Goal: Task Accomplishment & Management: Complete application form

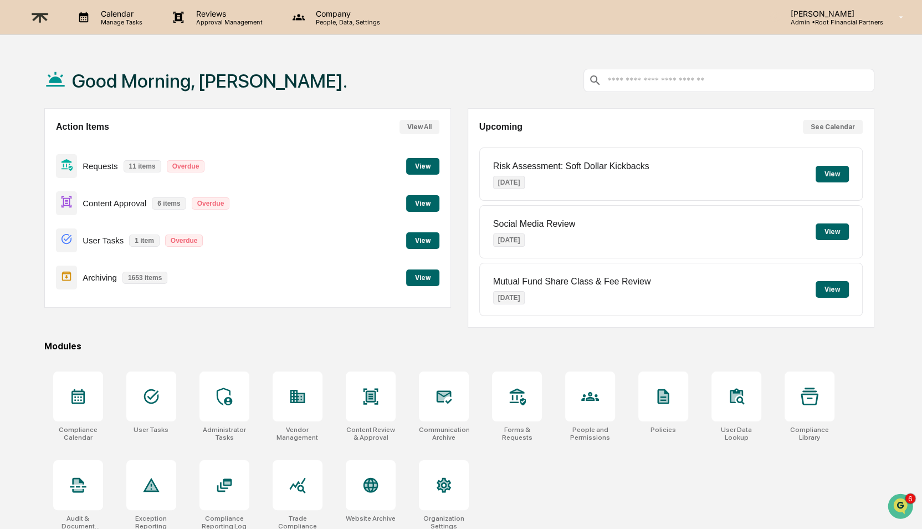
click at [417, 198] on button "View" at bounding box center [422, 203] width 33 height 17
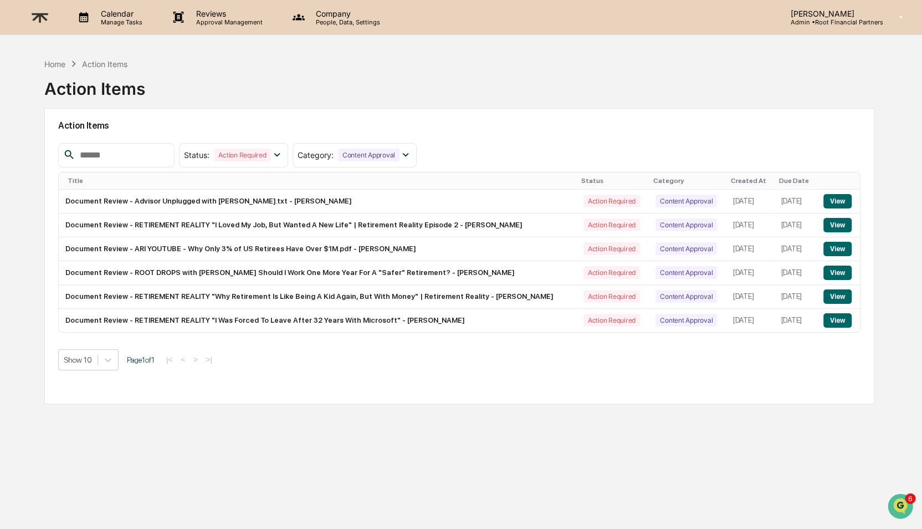
click at [727, 175] on th "Created At" at bounding box center [751, 180] width 48 height 17
click at [844, 328] on button "View" at bounding box center [838, 320] width 28 height 14
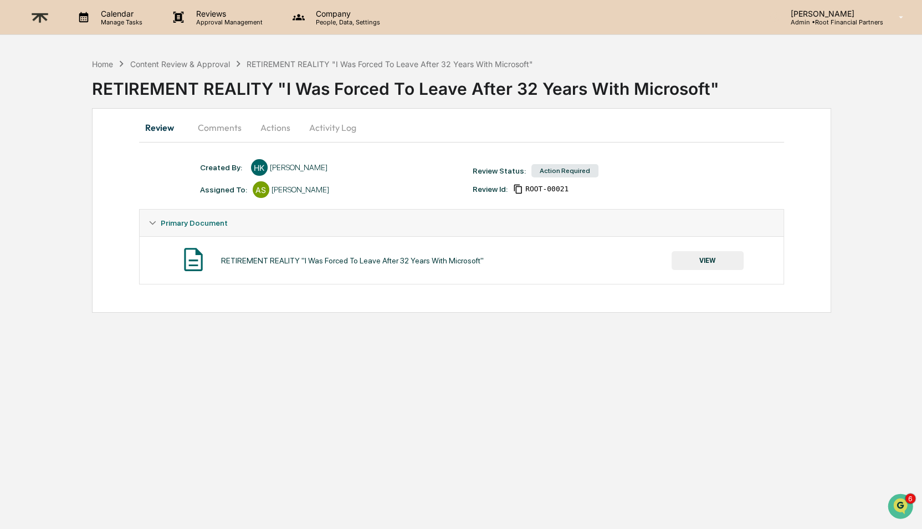
click at [708, 263] on button "VIEW" at bounding box center [708, 260] width 72 height 19
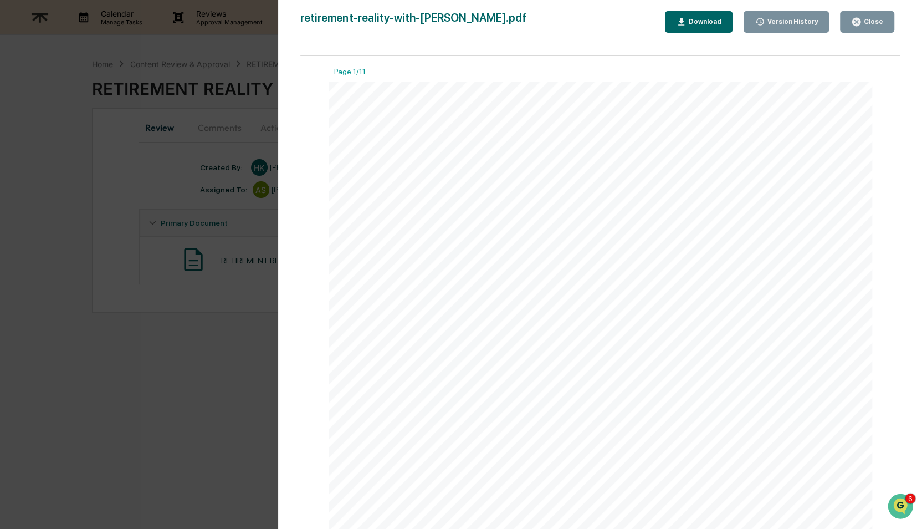
click at [696, 13] on button "Download" at bounding box center [699, 22] width 68 height 22
click at [732, 278] on div "Ari Taublieb, CFP®, MBA (00:00.298) but nothing has changed. So, Milan, this is…" at bounding box center [601, 433] width 544 height 704
click at [875, 17] on div "Close" at bounding box center [867, 22] width 32 height 11
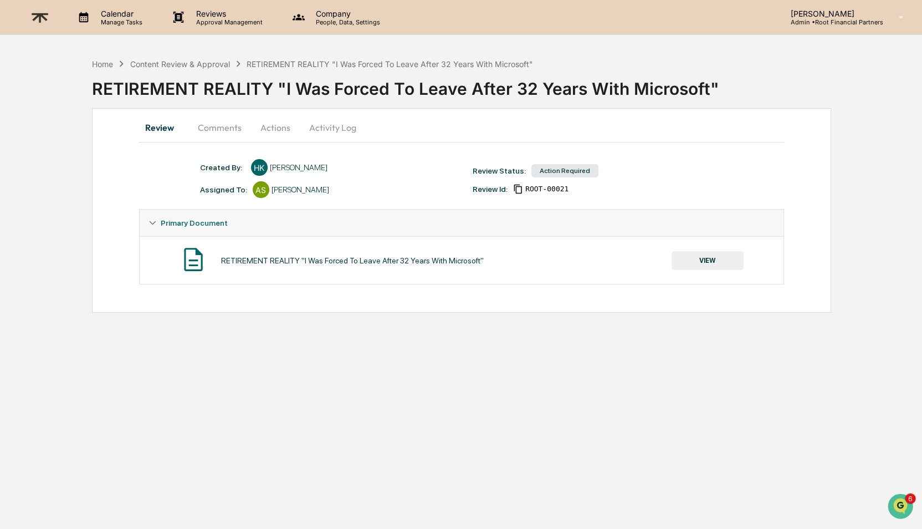
click at [216, 128] on button "Comments" at bounding box center [220, 127] width 62 height 27
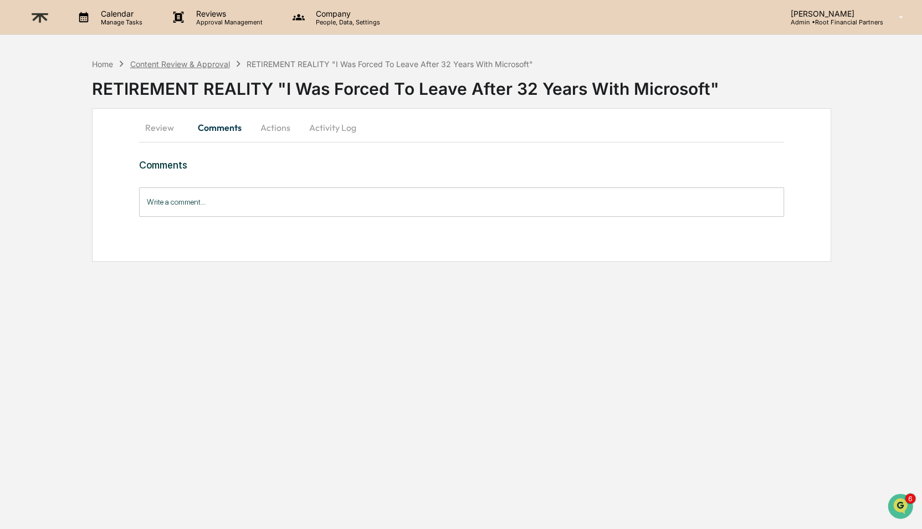
click at [201, 61] on div "Content Review & Approval" at bounding box center [180, 63] width 100 height 9
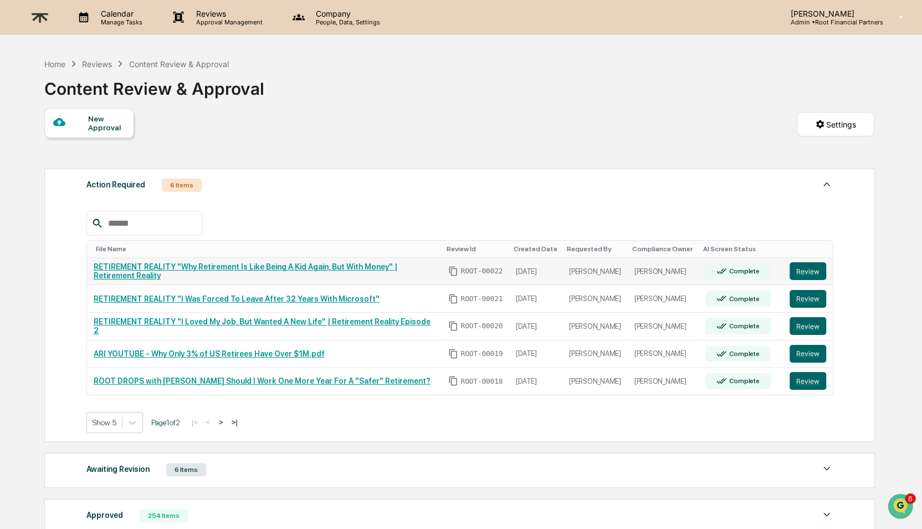
click at [264, 270] on link "RETIREMENT REALITY "Why Retirement Is Like Being A Kid Again, But With Money" |…" at bounding box center [246, 271] width 304 height 18
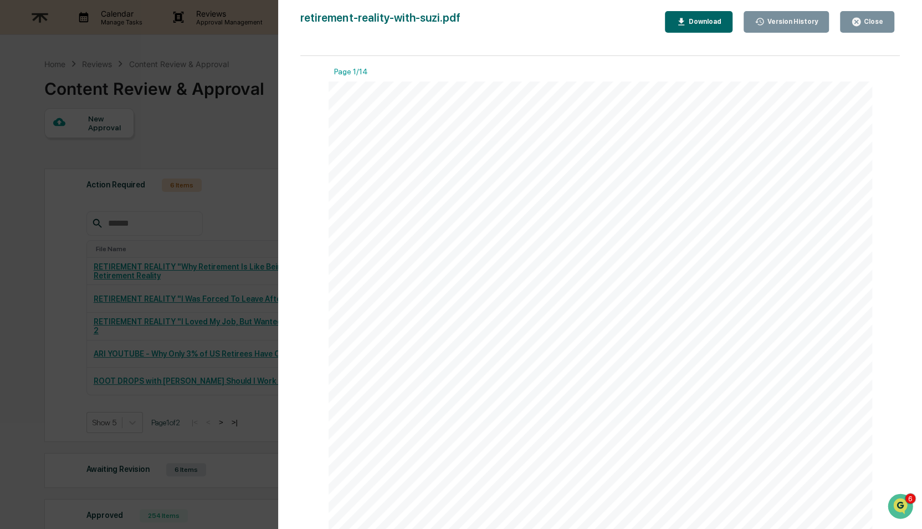
click at [863, 17] on div "Close" at bounding box center [867, 22] width 32 height 11
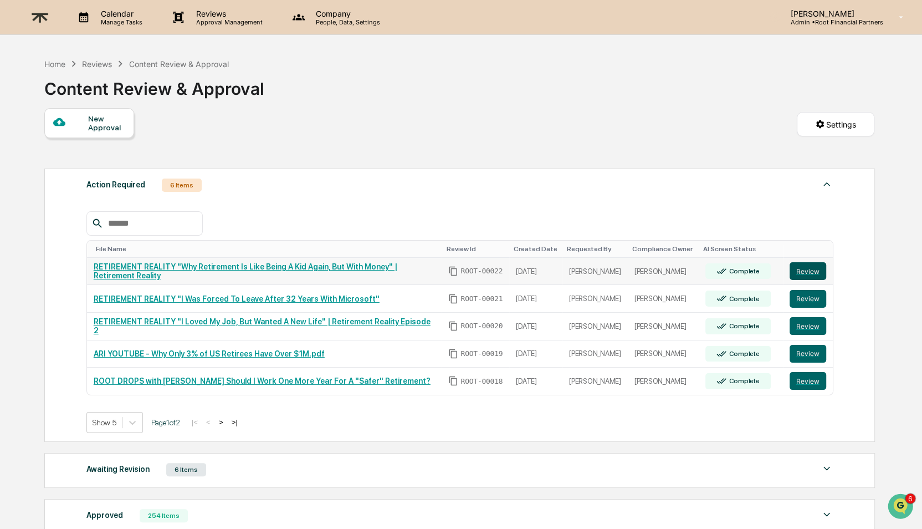
click at [814, 277] on button "Review" at bounding box center [808, 271] width 37 height 18
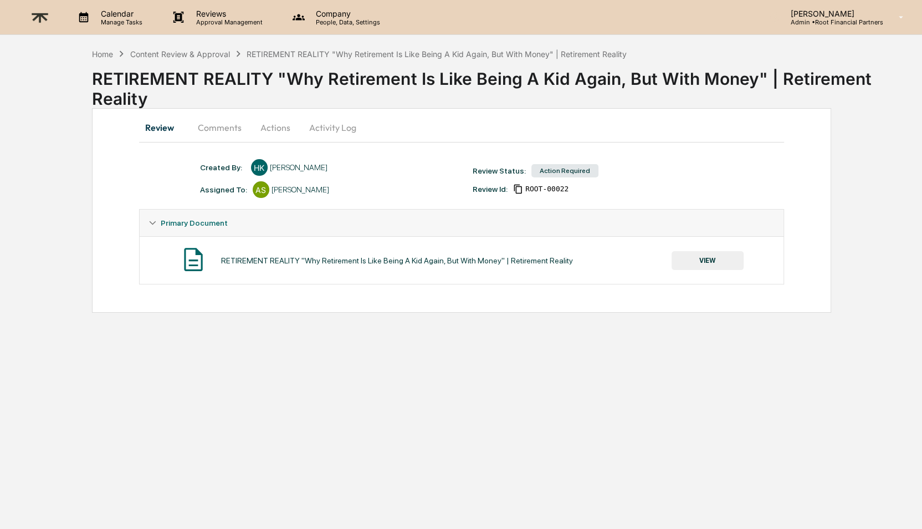
click at [219, 126] on button "Comments" at bounding box center [220, 127] width 62 height 27
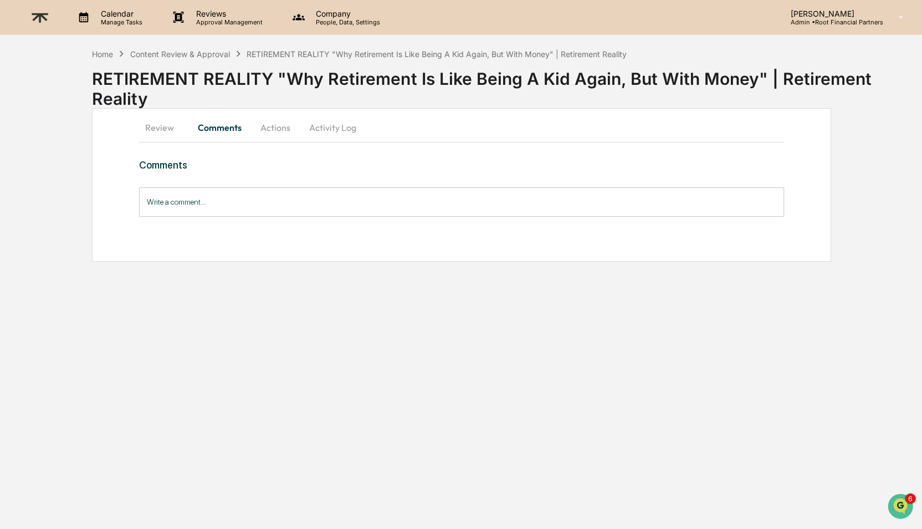
click at [232, 213] on input "Write a comment..." at bounding box center [462, 201] width 646 height 29
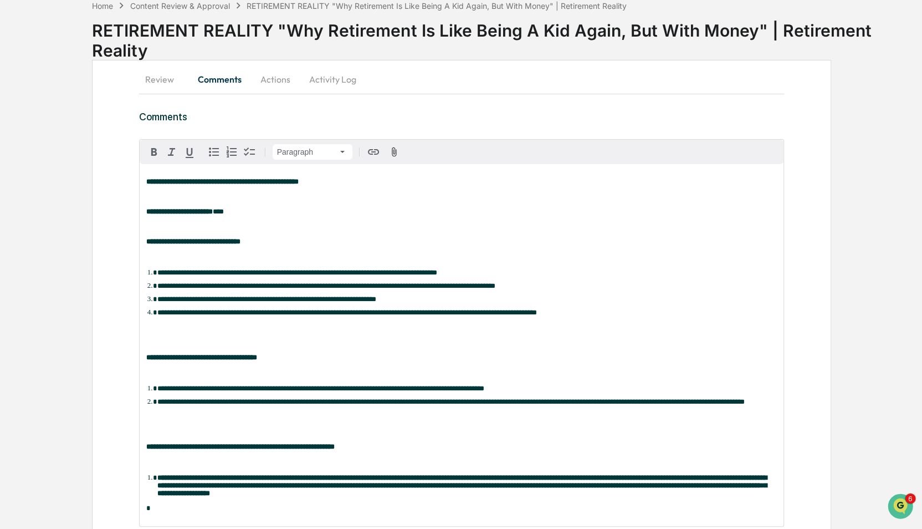
scroll to position [141, 0]
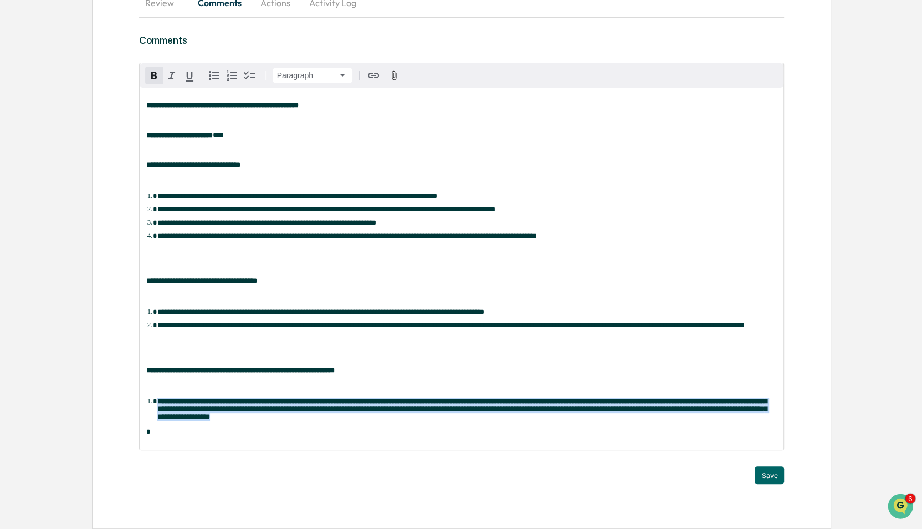
drag, startPoint x: 577, startPoint y: 427, endPoint x: 159, endPoint y: 402, distance: 419.2
click at [159, 402] on div "**********" at bounding box center [462, 269] width 645 height 362
click at [780, 466] on button "Save" at bounding box center [769, 475] width 29 height 18
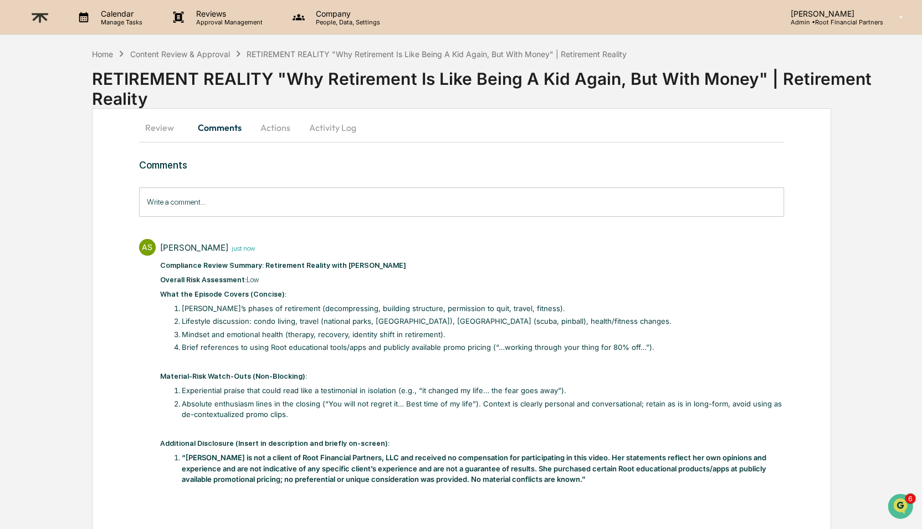
click at [270, 126] on button "Actions" at bounding box center [276, 127] width 50 height 27
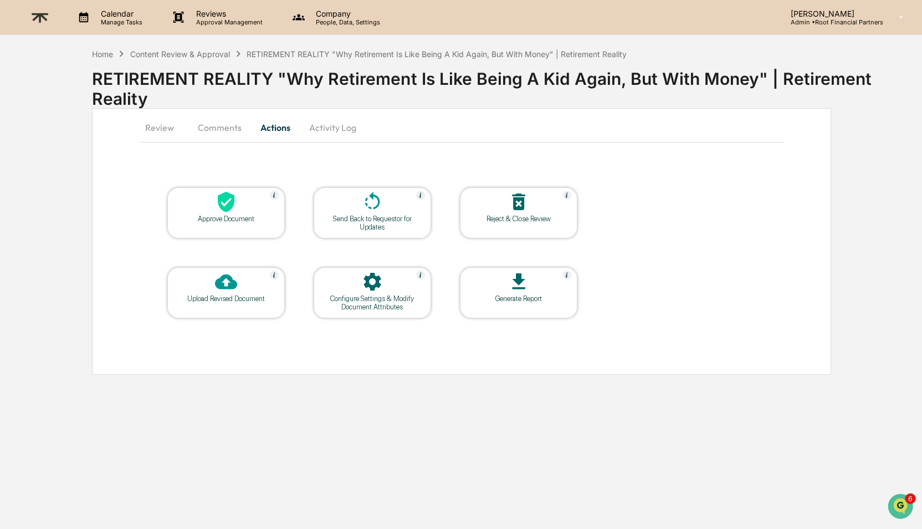
click at [195, 124] on button "Comments" at bounding box center [220, 127] width 62 height 27
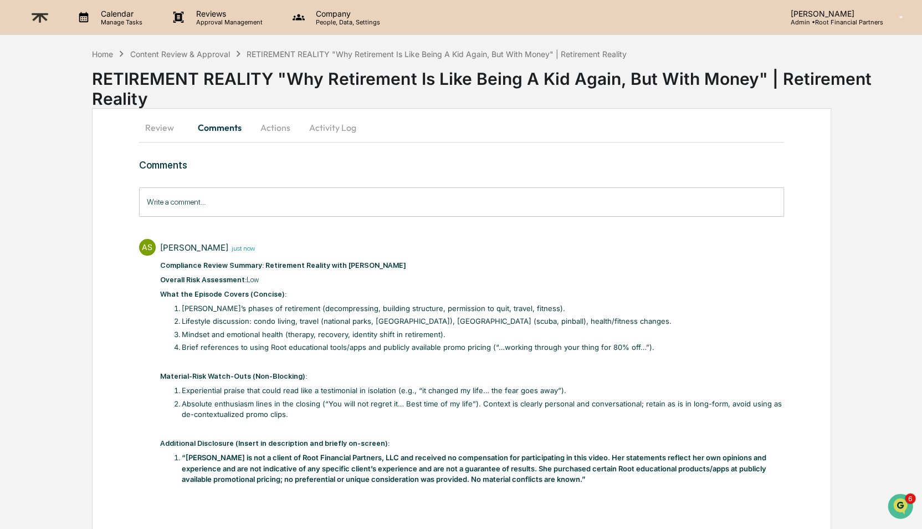
click at [247, 201] on input "Write a comment..." at bounding box center [462, 201] width 646 height 29
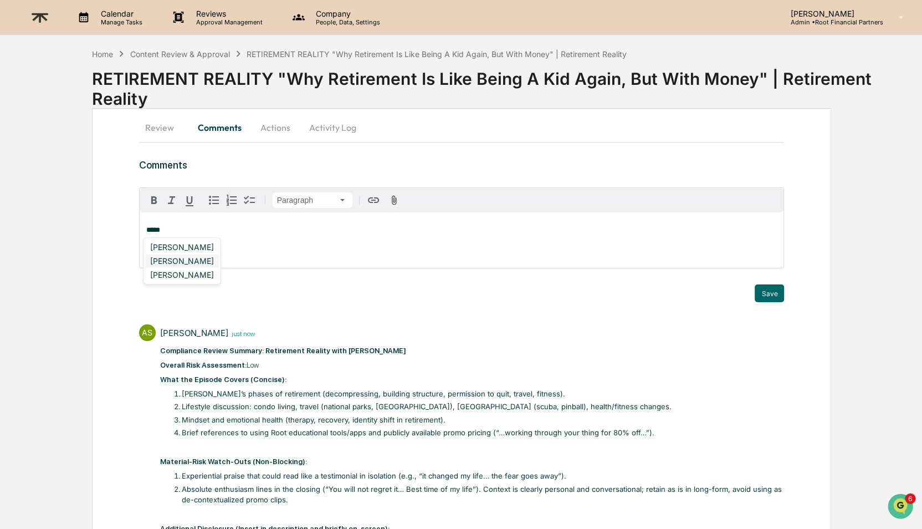
click at [201, 263] on div "[PERSON_NAME]" at bounding box center [182, 261] width 73 height 14
click at [189, 261] on div "[PERSON_NAME]" at bounding box center [182, 261] width 73 height 14
click at [178, 228] on strong "**********" at bounding box center [175, 229] width 58 height 7
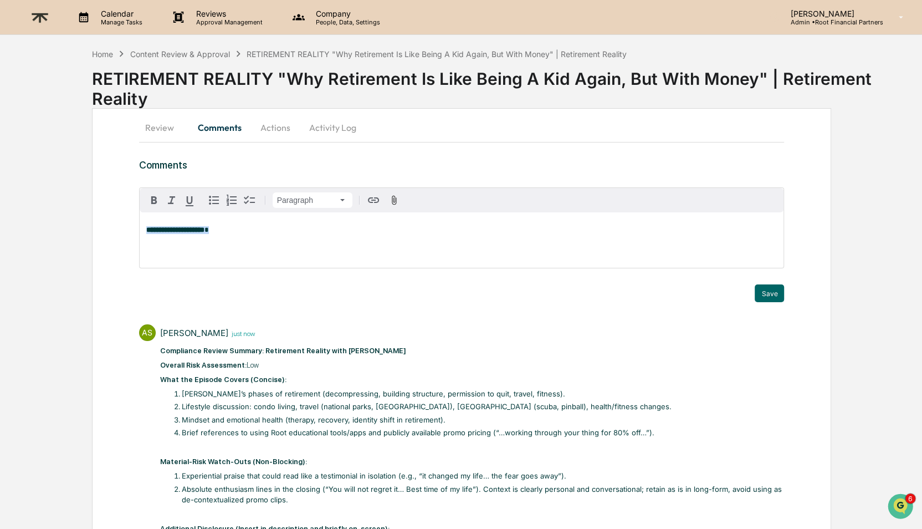
drag, startPoint x: 178, startPoint y: 228, endPoint x: 198, endPoint y: 196, distance: 37.8
click at [178, 227] on strong "**********" at bounding box center [175, 229] width 58 height 7
click at [198, 277] on div "Hannah Kaufman" at bounding box center [182, 275] width 73 height 14
click at [185, 251] on div "[PERSON_NAME]" at bounding box center [182, 247] width 73 height 14
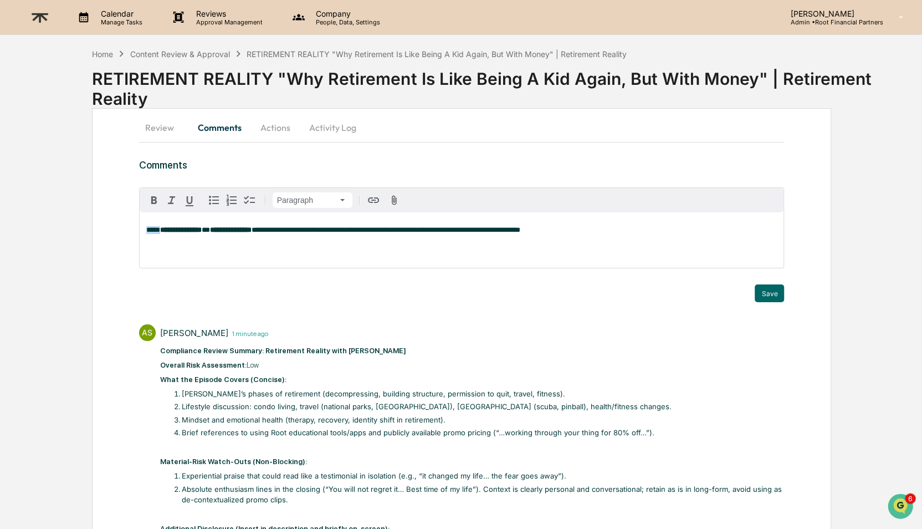
drag, startPoint x: 168, startPoint y: 228, endPoint x: 97, endPoint y: 228, distance: 70.9
click at [97, 228] on div "**********" at bounding box center [461, 370] width 739 height 525
click at [770, 299] on button "Save" at bounding box center [769, 293] width 29 height 18
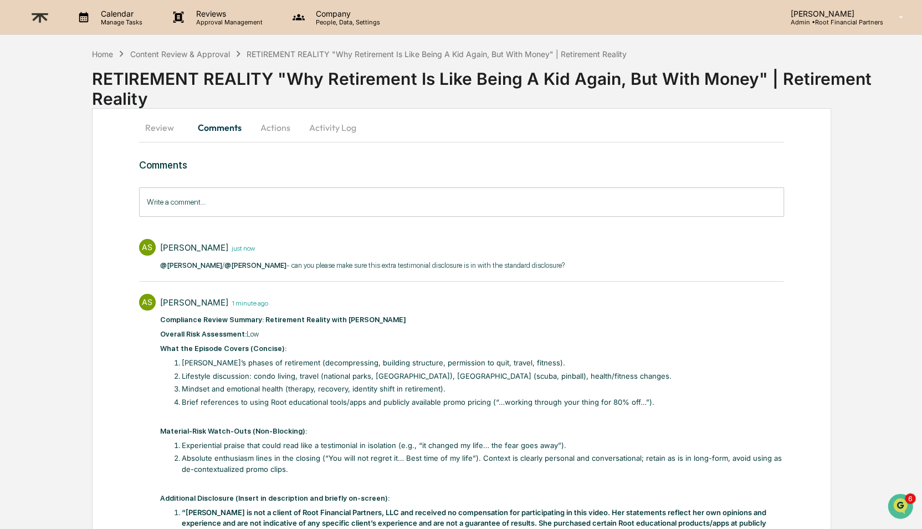
click at [280, 134] on button "Actions" at bounding box center [276, 127] width 50 height 27
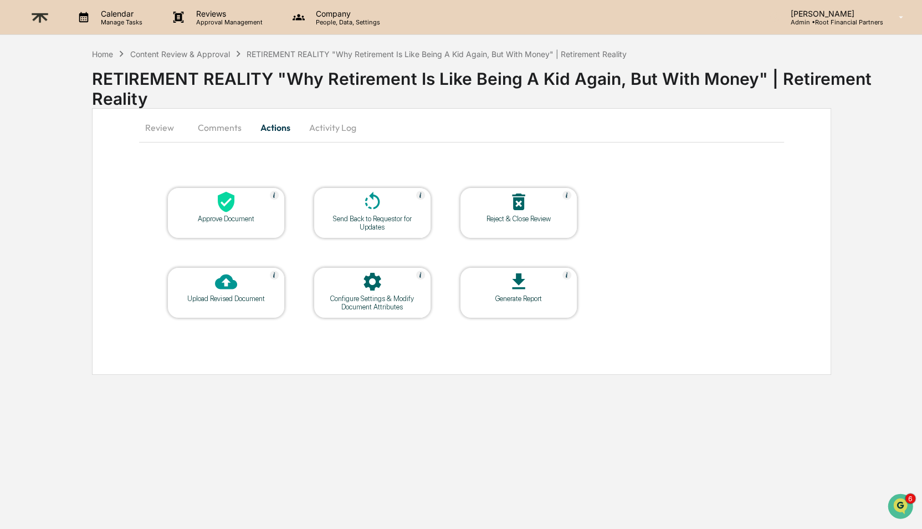
click at [228, 217] on div "Approve Document" at bounding box center [226, 219] width 100 height 8
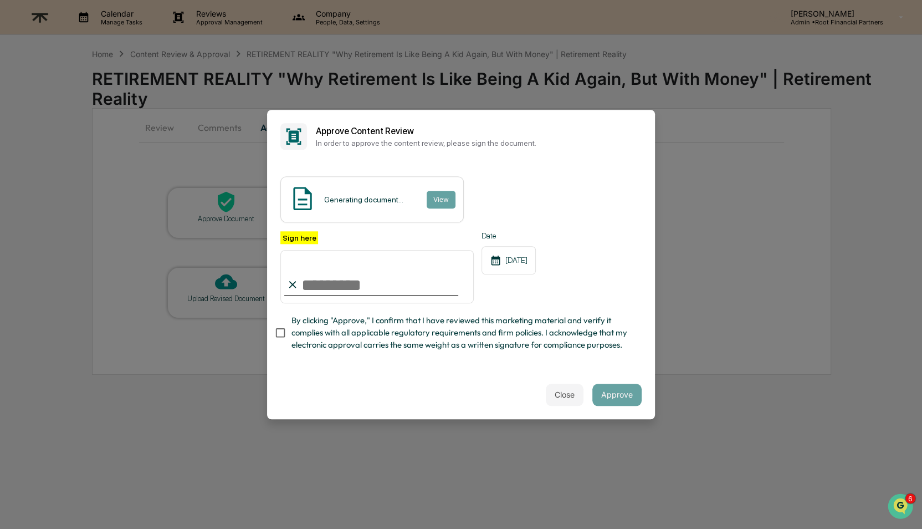
type input "**********"
click at [550, 329] on span "By clicking "Approve," I confirm that I have reviewed this marketing material a…" at bounding box center [462, 332] width 341 height 37
click at [628, 396] on button "Approve" at bounding box center [617, 395] width 49 height 22
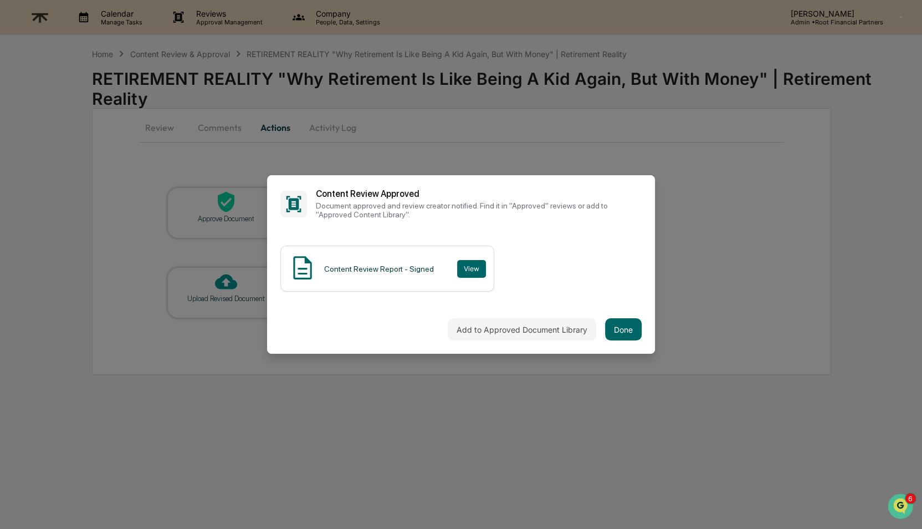
click at [634, 318] on div "Add to Approved Document Library Done" at bounding box center [461, 329] width 388 height 49
click at [634, 329] on button "Done" at bounding box center [623, 329] width 37 height 22
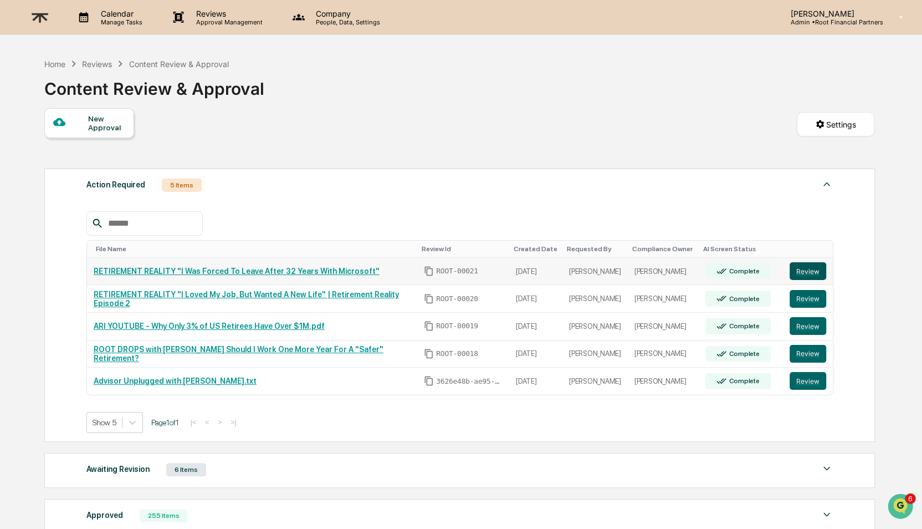
click at [797, 280] on button "Review" at bounding box center [808, 271] width 37 height 18
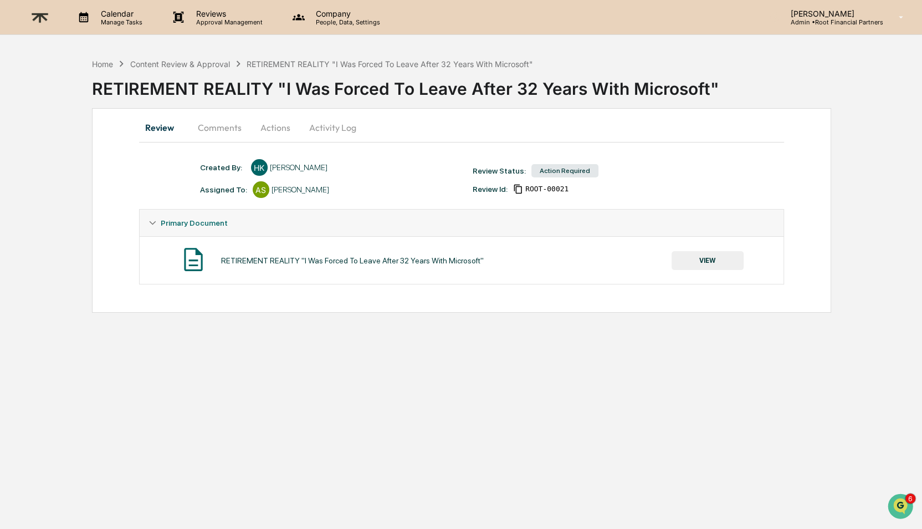
click at [225, 130] on button "Comments" at bounding box center [220, 127] width 62 height 27
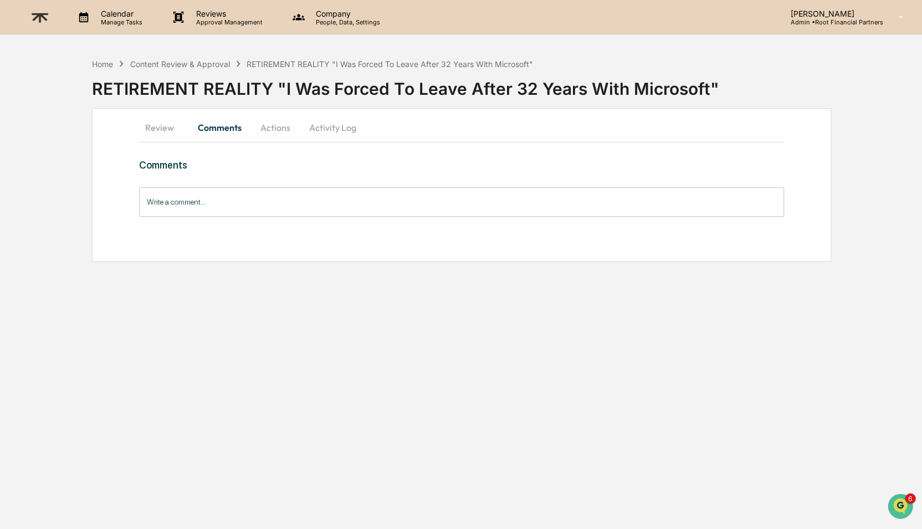
click at [248, 197] on input "Write a comment..." at bounding box center [462, 201] width 646 height 29
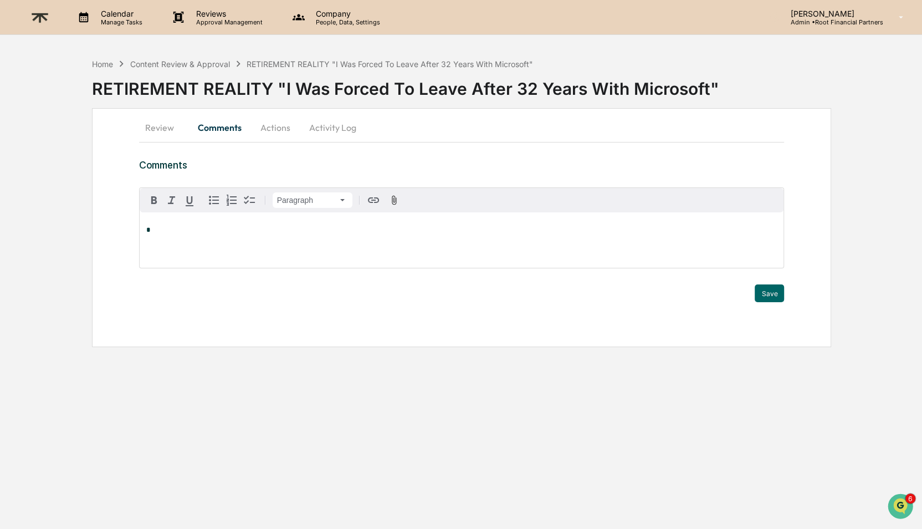
click at [218, 222] on div "*" at bounding box center [462, 239] width 645 height 55
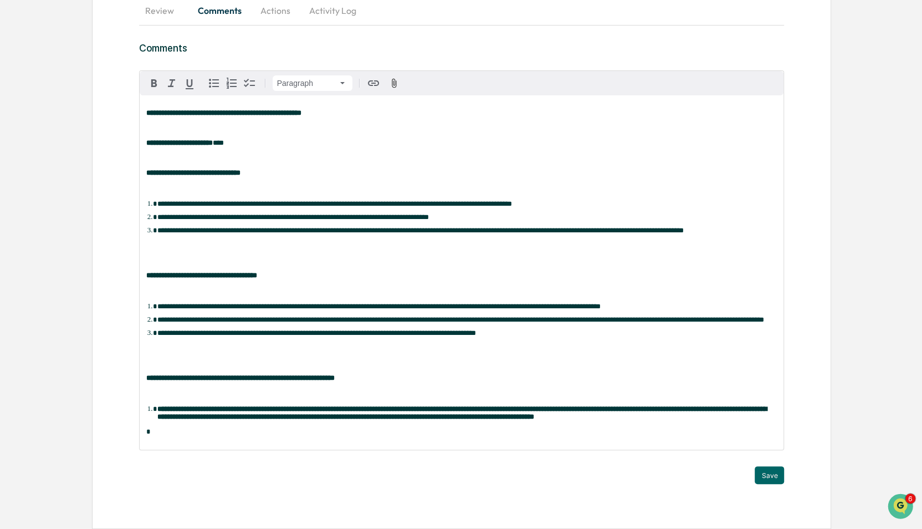
scroll to position [156, 0]
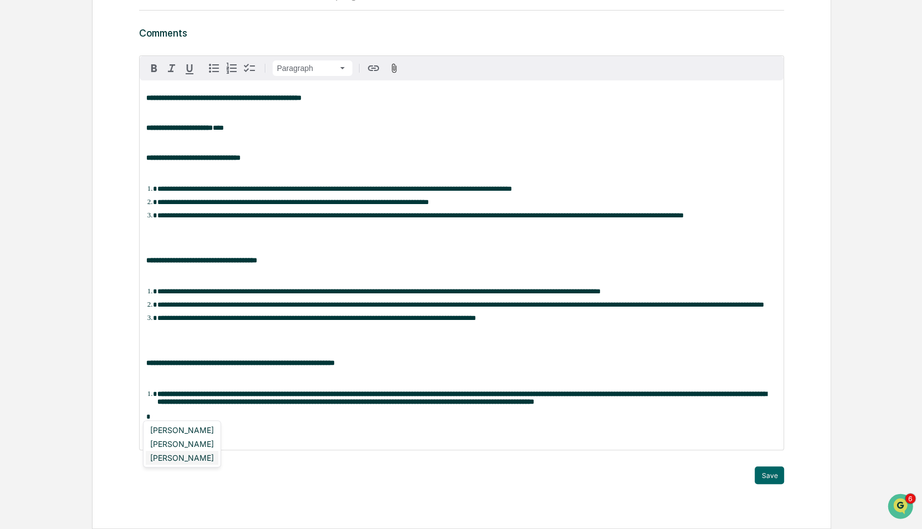
click at [207, 457] on div "[PERSON_NAME]" at bounding box center [182, 458] width 73 height 14
click at [191, 437] on div "[PERSON_NAME]" at bounding box center [182, 429] width 78 height 19
click at [183, 433] on div "[PERSON_NAME]" at bounding box center [182, 430] width 73 height 14
click at [754, 472] on div "Save" at bounding box center [462, 475] width 646 height 18
click at [774, 475] on button "Save" at bounding box center [769, 475] width 29 height 18
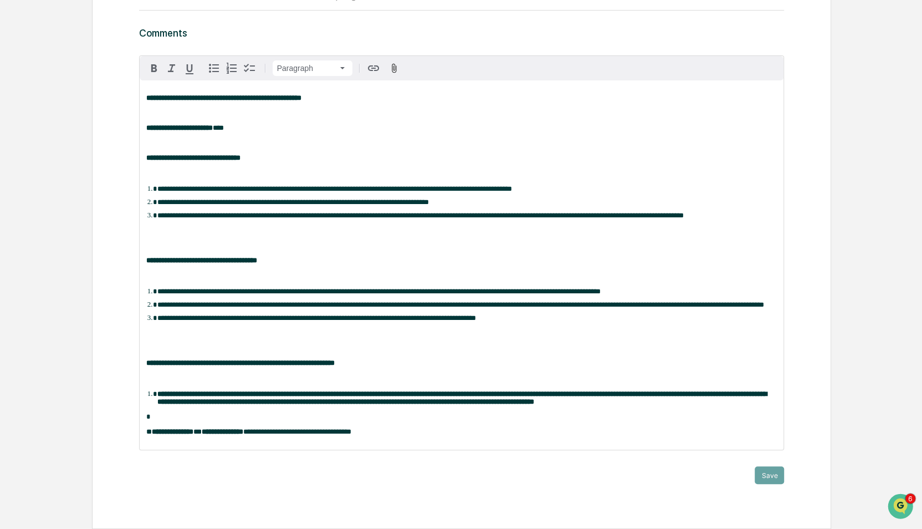
scroll to position [0, 0]
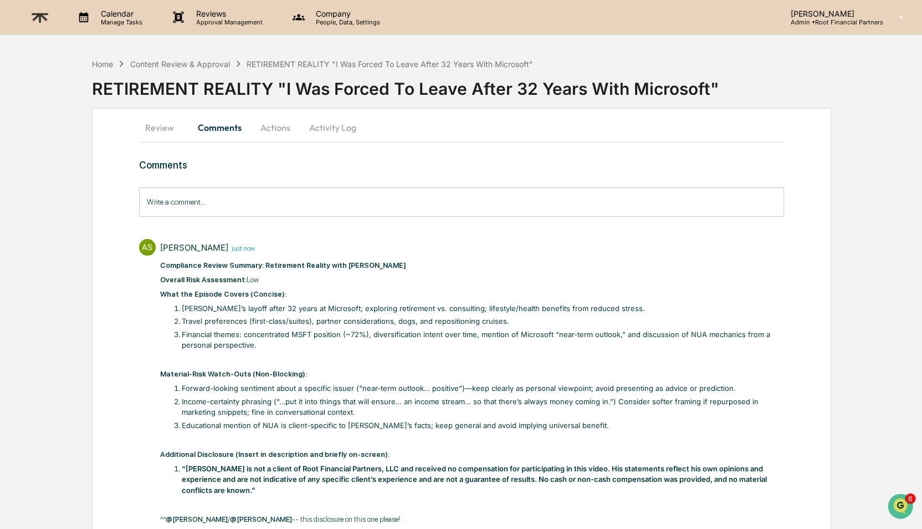
click at [261, 125] on button "Actions" at bounding box center [276, 127] width 50 height 27
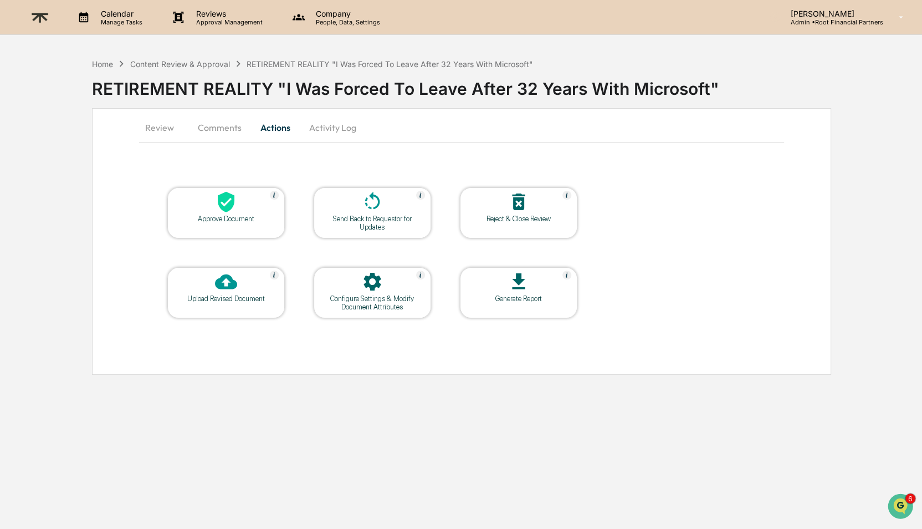
click at [218, 203] on icon at bounding box center [226, 202] width 17 height 21
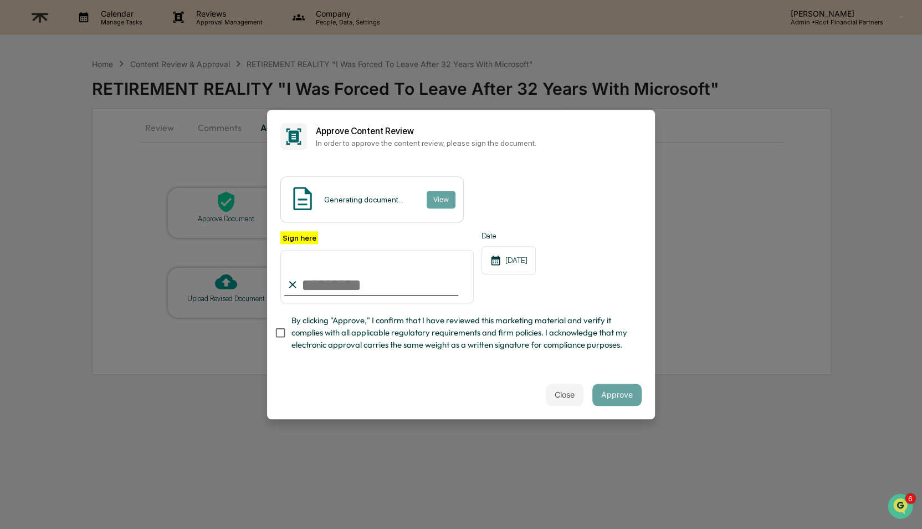
type input "**********"
click at [435, 339] on span "By clicking "Approve," I confirm that I have reviewed this marketing material a…" at bounding box center [462, 332] width 341 height 37
click at [616, 390] on button "Approve" at bounding box center [617, 395] width 49 height 22
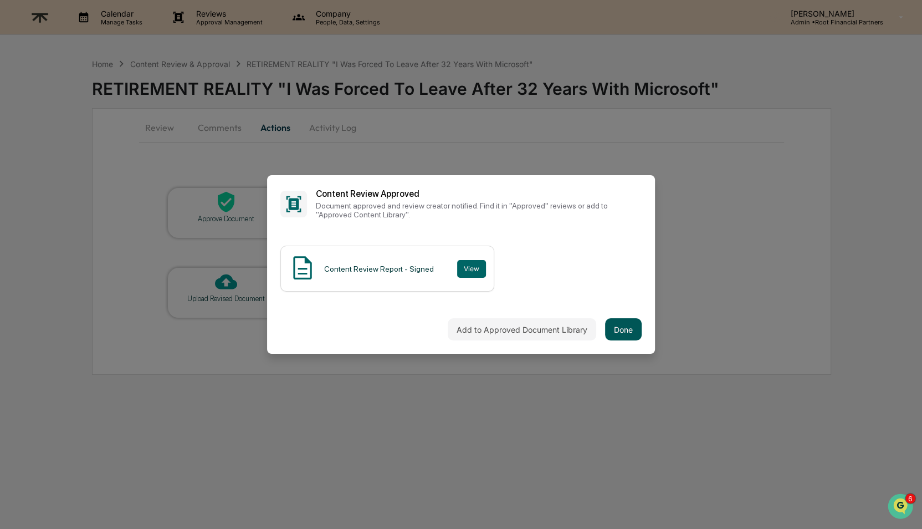
click at [630, 332] on button "Done" at bounding box center [623, 329] width 37 height 22
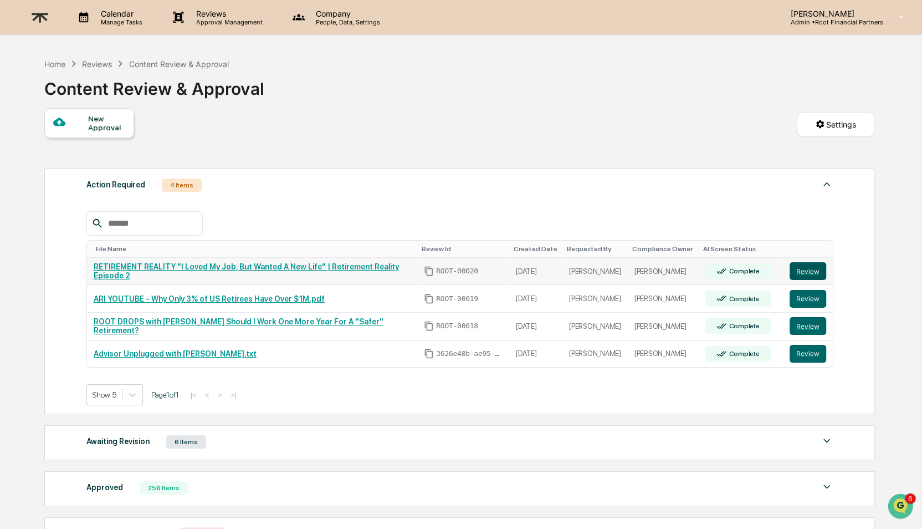
click at [817, 280] on button "Review" at bounding box center [808, 271] width 37 height 18
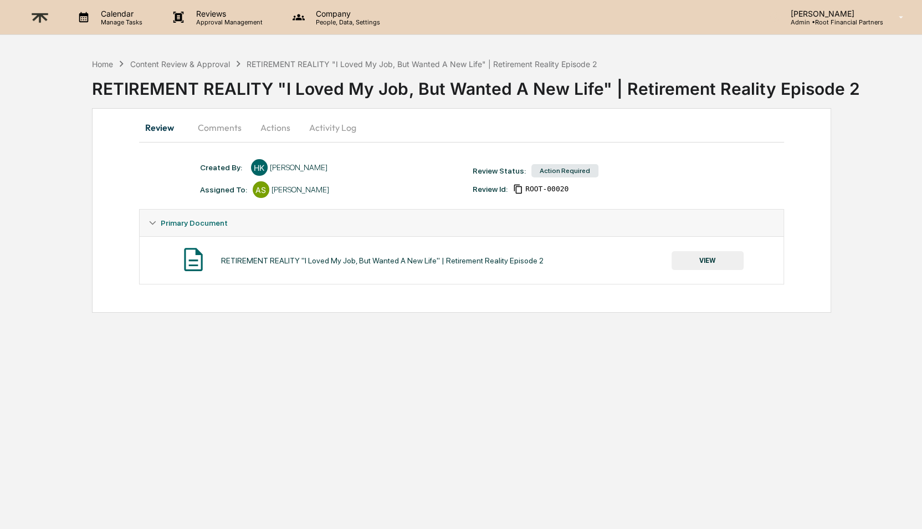
click at [711, 258] on button "VIEW" at bounding box center [708, 260] width 72 height 19
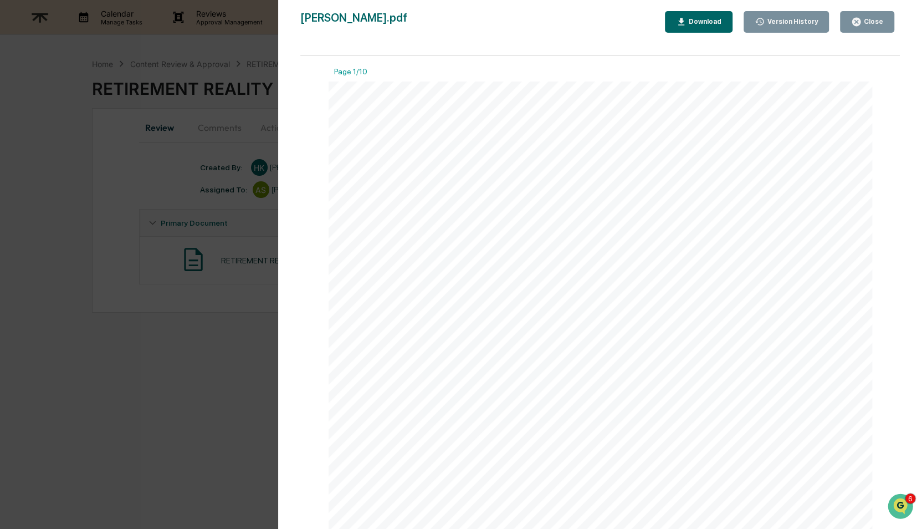
click at [693, 25] on div "Download" at bounding box center [698, 22] width 45 height 11
click at [858, 15] on button "Close" at bounding box center [867, 22] width 54 height 22
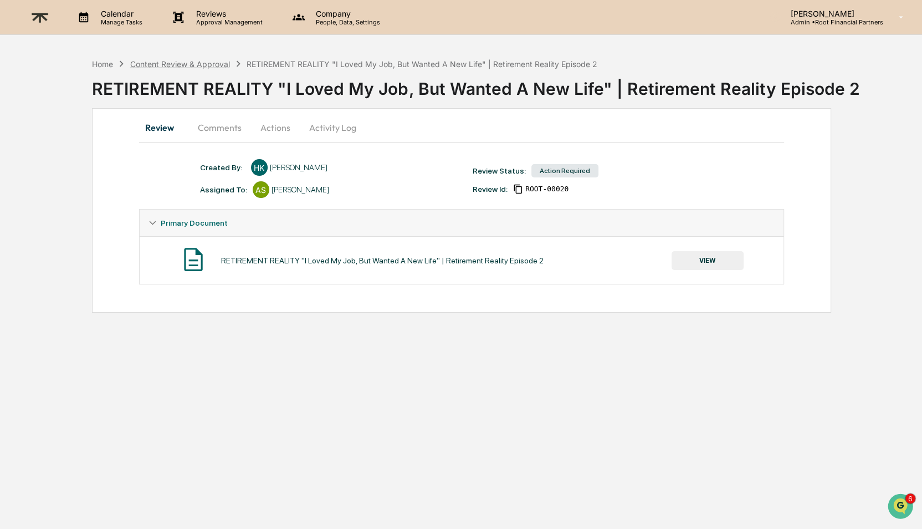
click at [207, 63] on div "Content Review & Approval" at bounding box center [180, 63] width 100 height 9
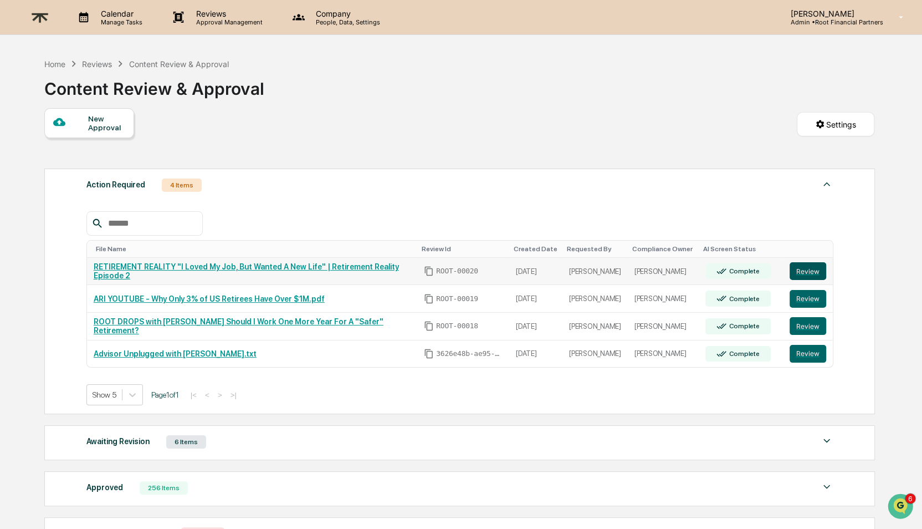
click at [816, 272] on button "Review" at bounding box center [808, 271] width 37 height 18
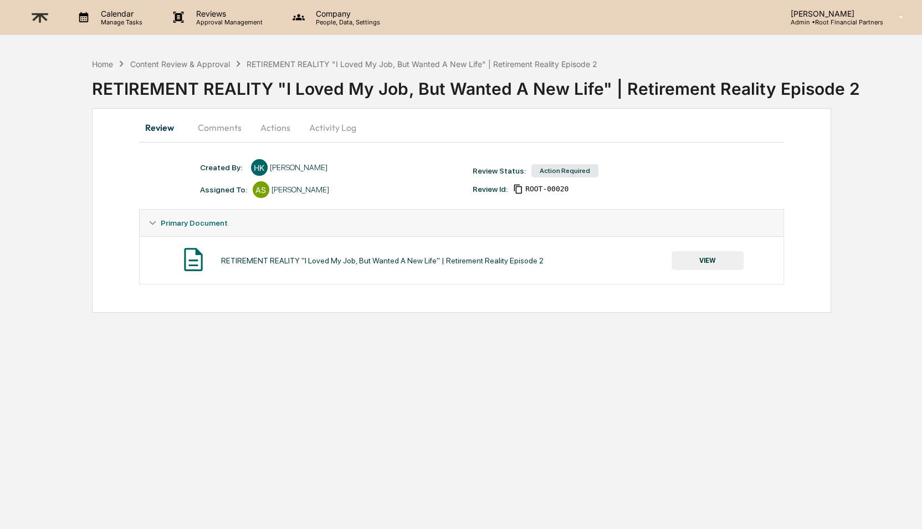
click at [224, 128] on button "Comments" at bounding box center [220, 127] width 62 height 27
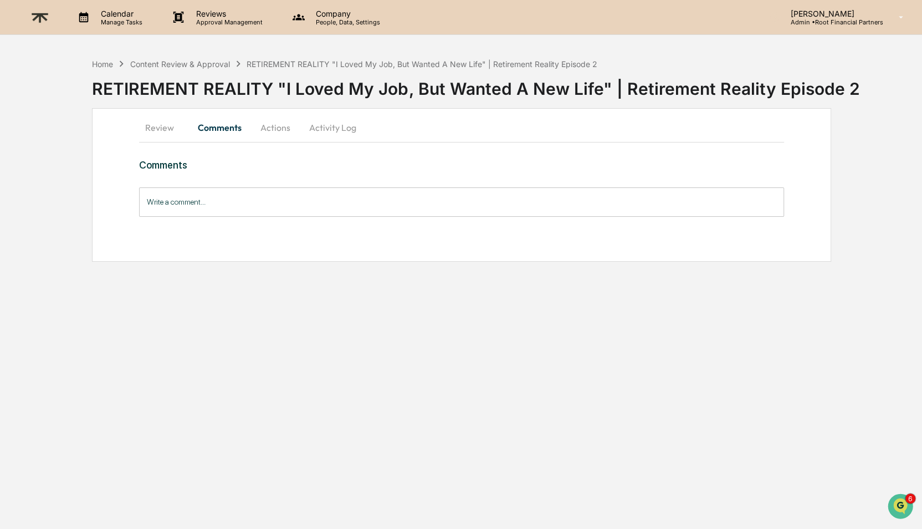
click at [316, 212] on input "Write a comment..." at bounding box center [462, 201] width 646 height 29
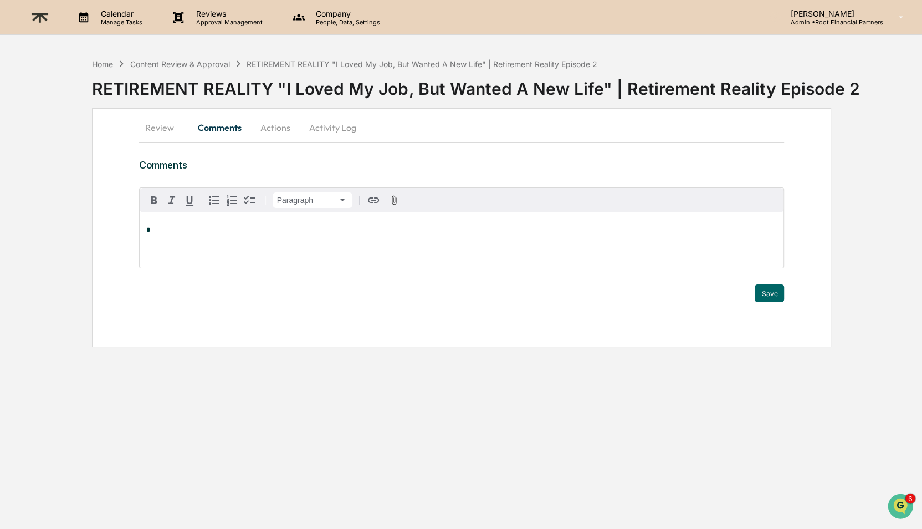
click at [243, 232] on p "*" at bounding box center [461, 230] width 631 height 8
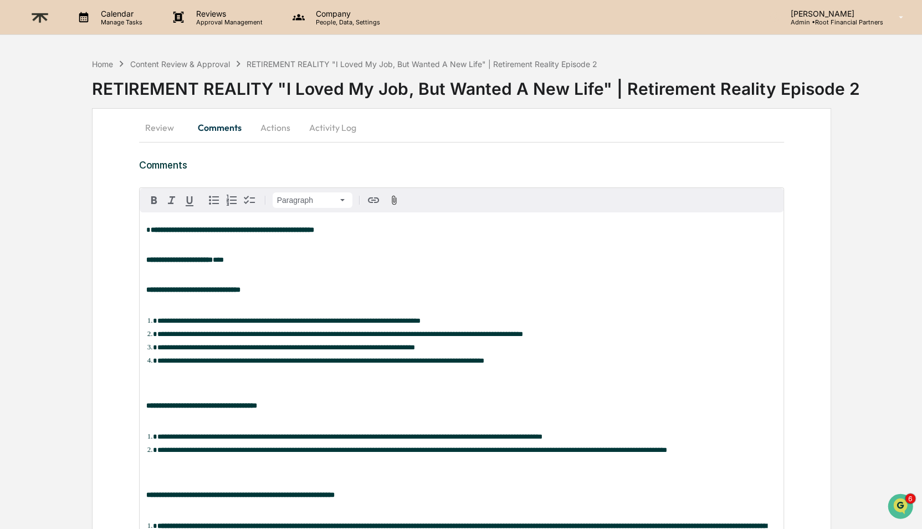
click at [146, 224] on div "**********" at bounding box center [462, 389] width 645 height 354
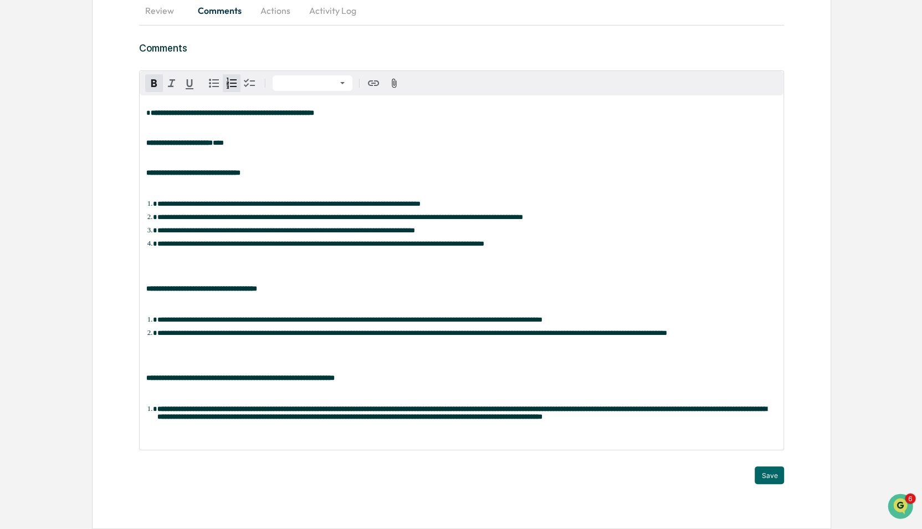
click at [290, 419] on li "**********" at bounding box center [467, 412] width 620 height 17
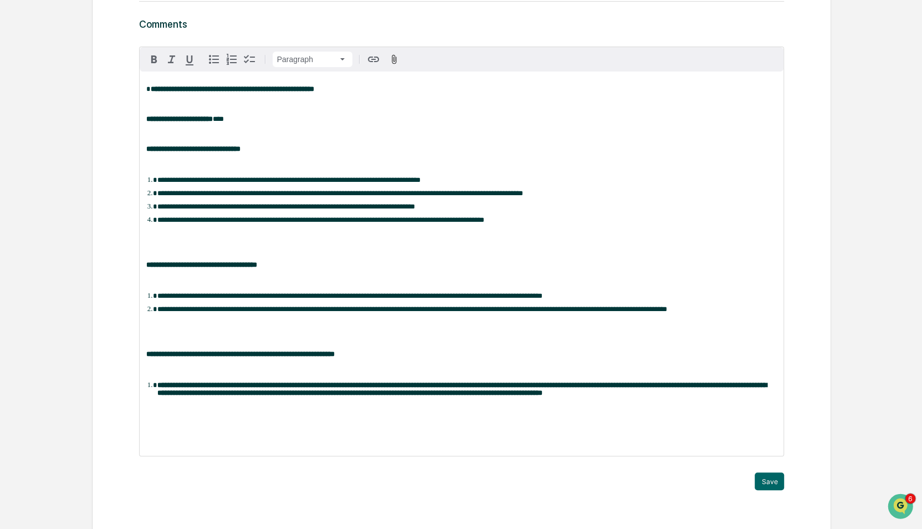
click at [203, 396] on strong "**********" at bounding box center [462, 388] width 610 height 15
click at [248, 433] on div "**********" at bounding box center [462, 264] width 645 height 384
click at [201, 473] on div "Hannah Kaufman" at bounding box center [182, 480] width 73 height 14
click at [168, 426] on strong "**********" at bounding box center [181, 422] width 42 height 7
click at [247, 445] on div "**********" at bounding box center [462, 264] width 645 height 384
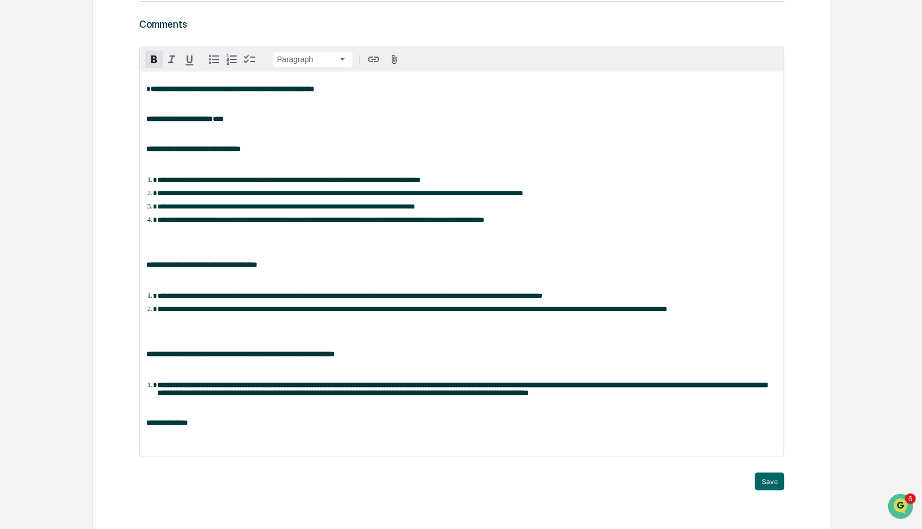
click at [236, 427] on p "**********" at bounding box center [461, 423] width 631 height 8
click at [769, 490] on button "Save" at bounding box center [769, 481] width 29 height 18
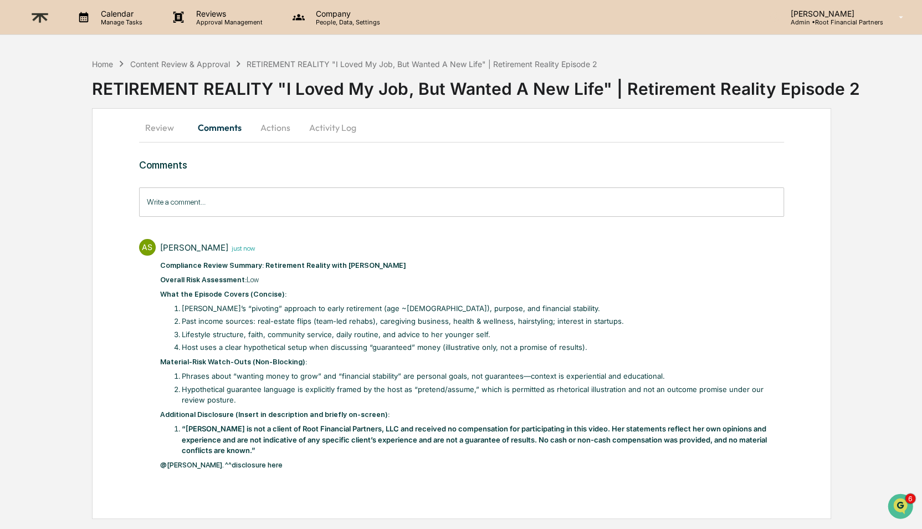
click at [282, 130] on button "Actions" at bounding box center [276, 127] width 50 height 27
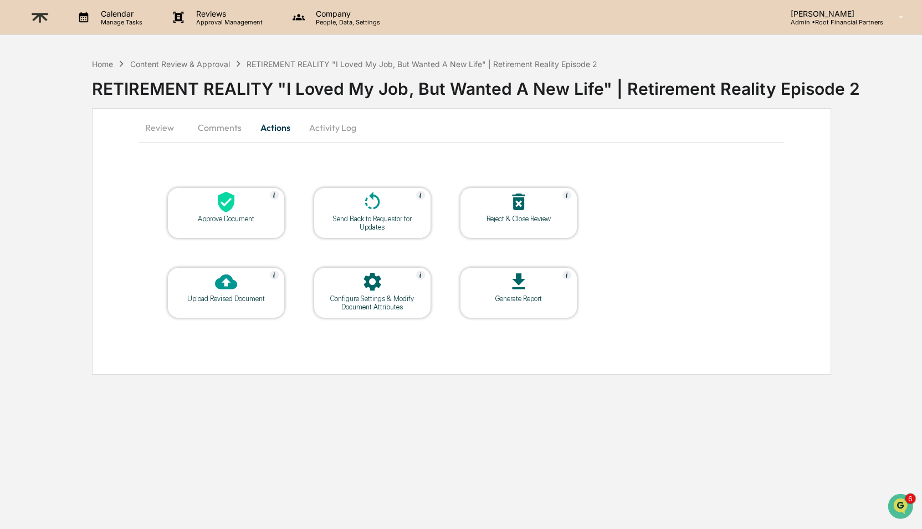
click at [219, 212] on div at bounding box center [226, 203] width 111 height 24
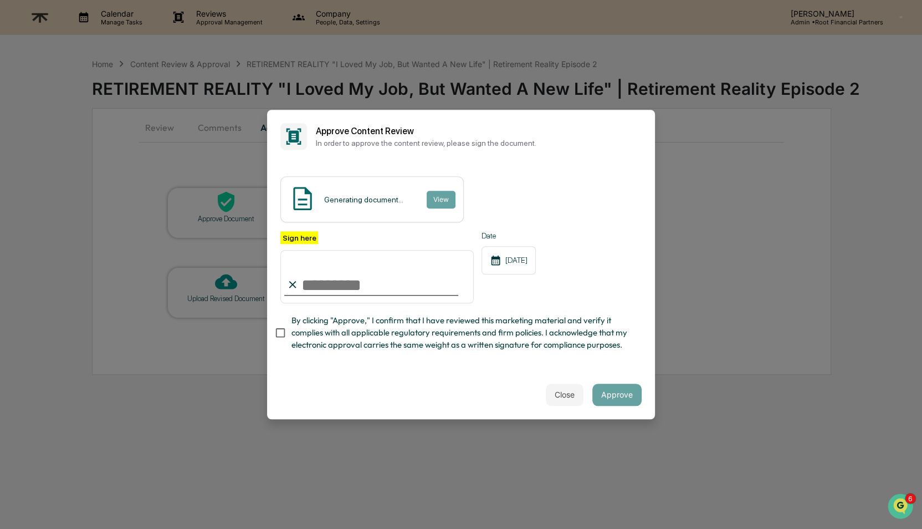
type input "**********"
click at [432, 352] on div "**********" at bounding box center [460, 294] width 361 height 126
click at [420, 338] on span "By clicking "Approve," I confirm that I have reviewed this marketing material a…" at bounding box center [462, 332] width 341 height 37
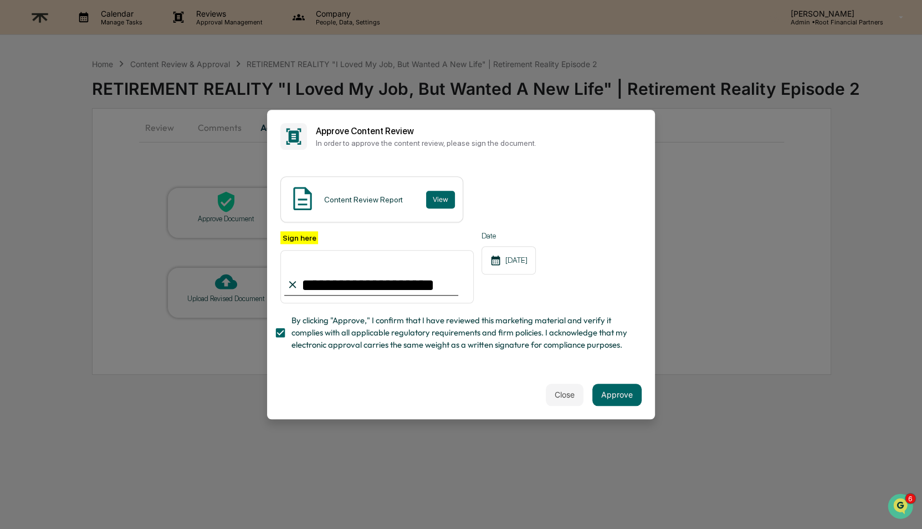
click at [615, 379] on div "Close Approve" at bounding box center [461, 394] width 388 height 49
click at [626, 395] on button "Approve" at bounding box center [617, 395] width 49 height 22
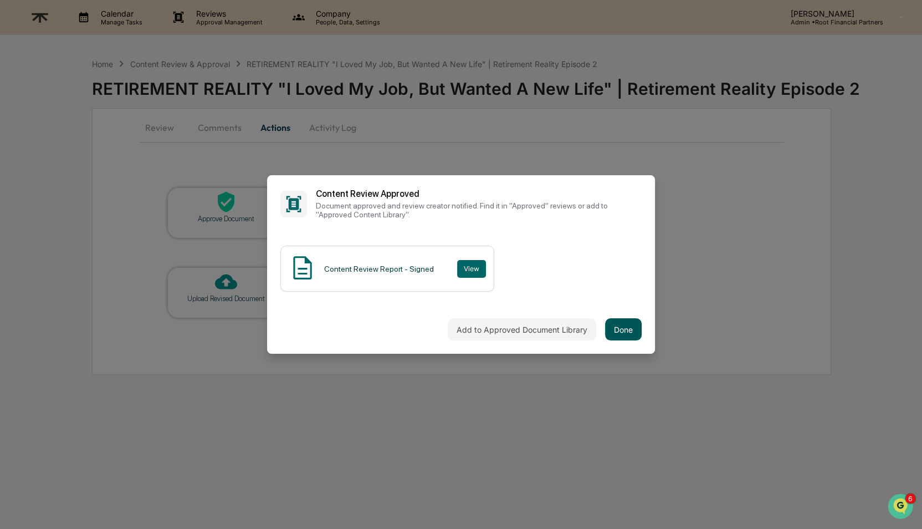
click at [620, 331] on button "Done" at bounding box center [623, 329] width 37 height 22
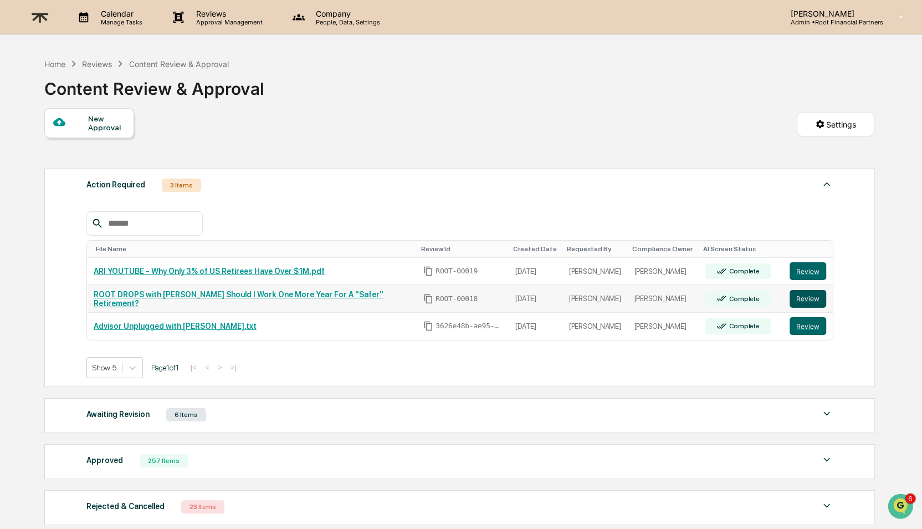
click at [806, 297] on button "Review" at bounding box center [808, 299] width 37 height 18
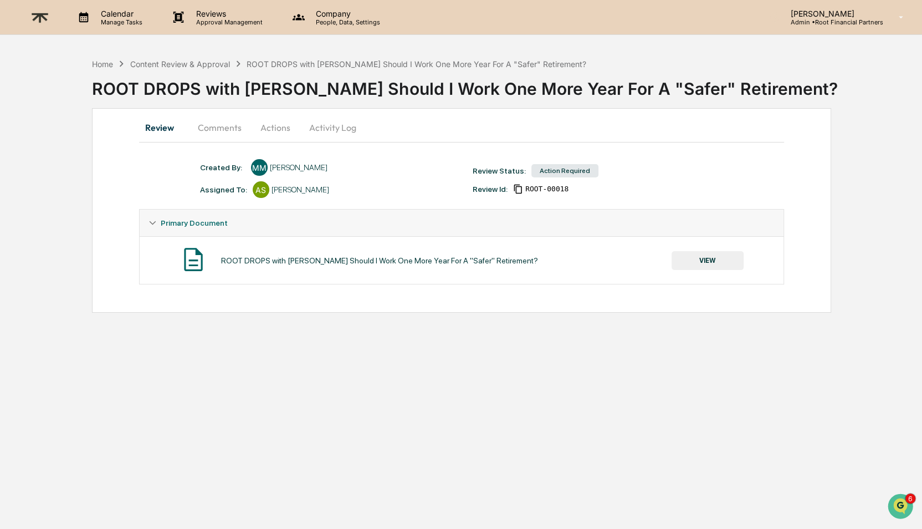
click at [700, 264] on button "VIEW" at bounding box center [708, 260] width 72 height 19
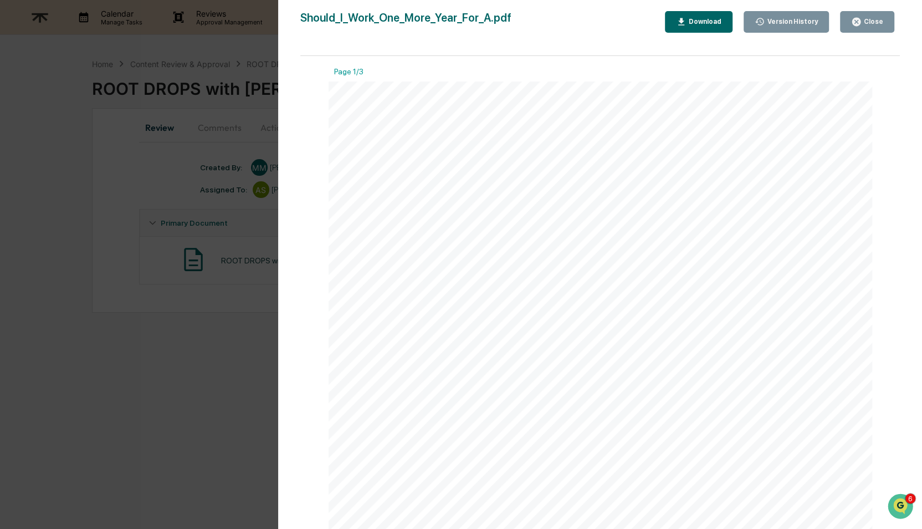
click at [712, 16] on button "Download" at bounding box center [699, 22] width 68 height 22
